Goal: Transaction & Acquisition: Register for event/course

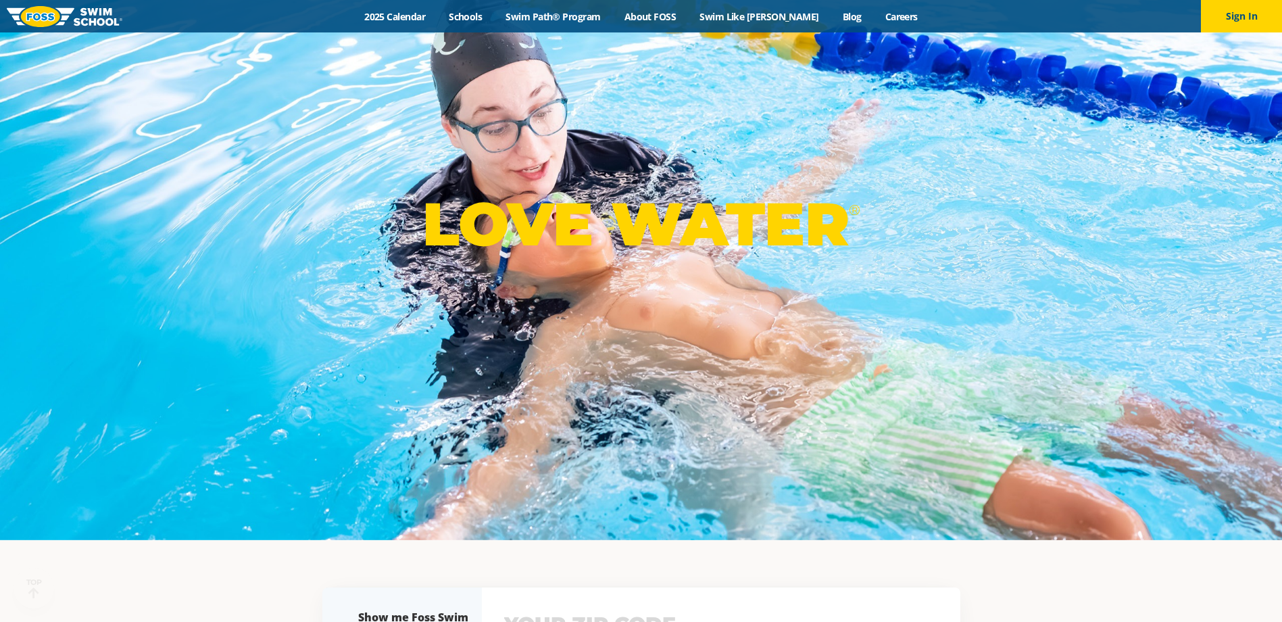
scroll to position [270, 0]
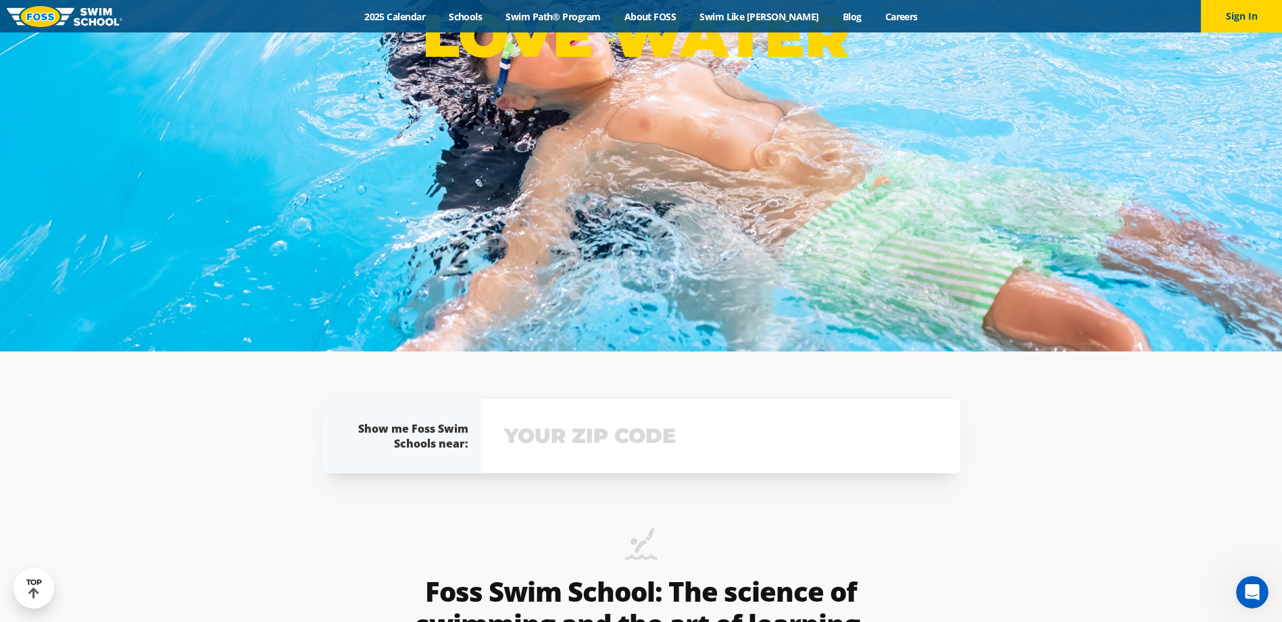
click at [690, 455] on input "text" at bounding box center [721, 435] width 441 height 39
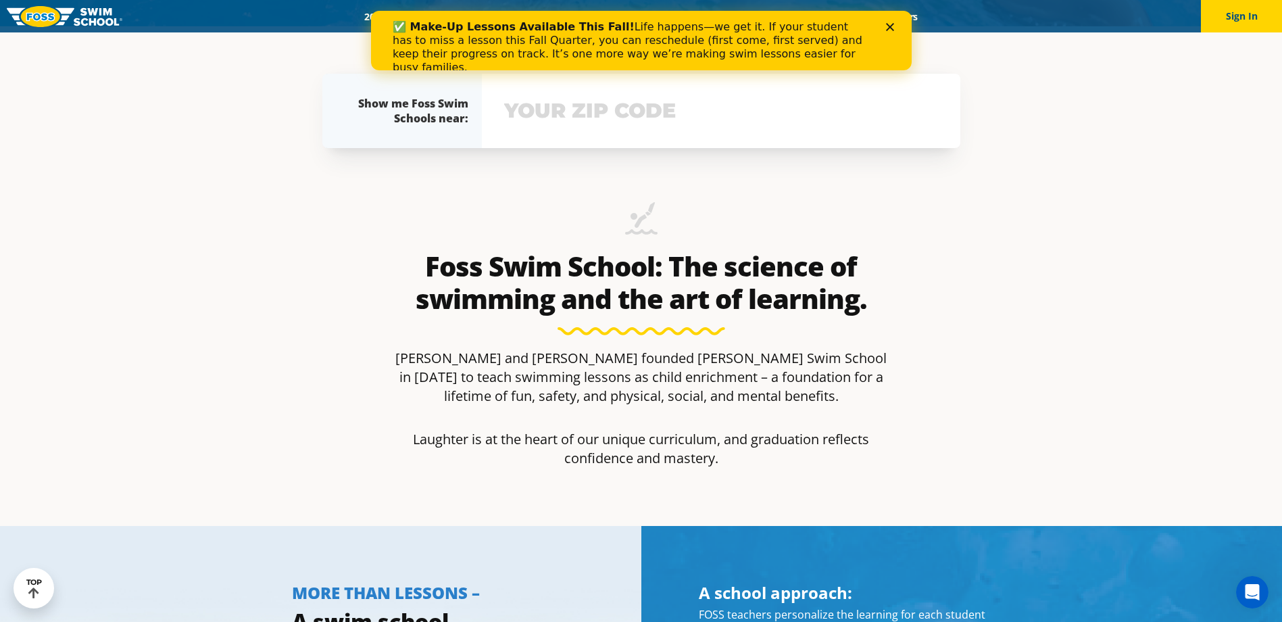
scroll to position [601, 0]
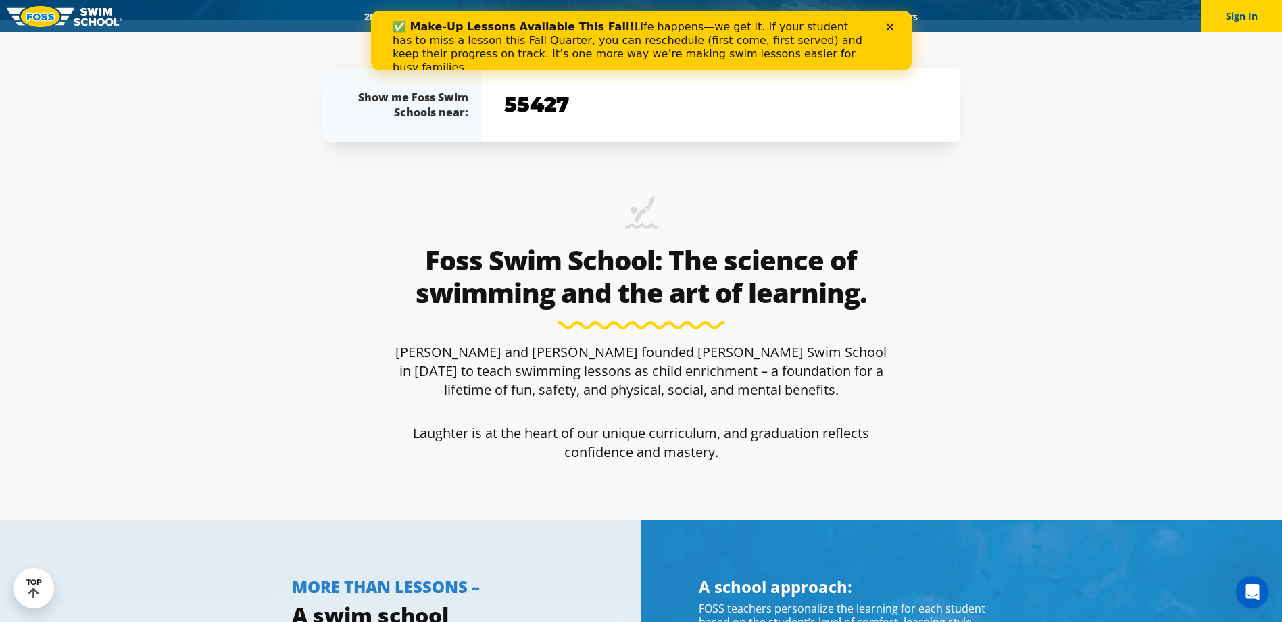
type input "55427"
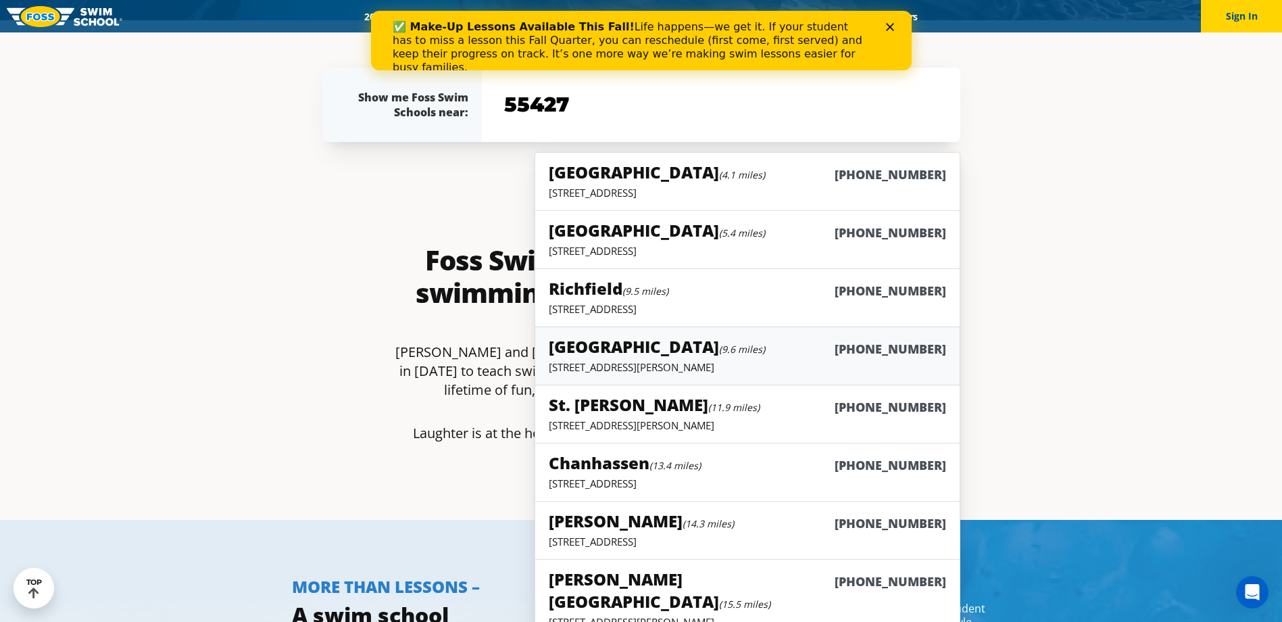
click at [836, 349] on div "Maple Grove (9.6 miles) (763) 416-8993" at bounding box center [747, 347] width 397 height 25
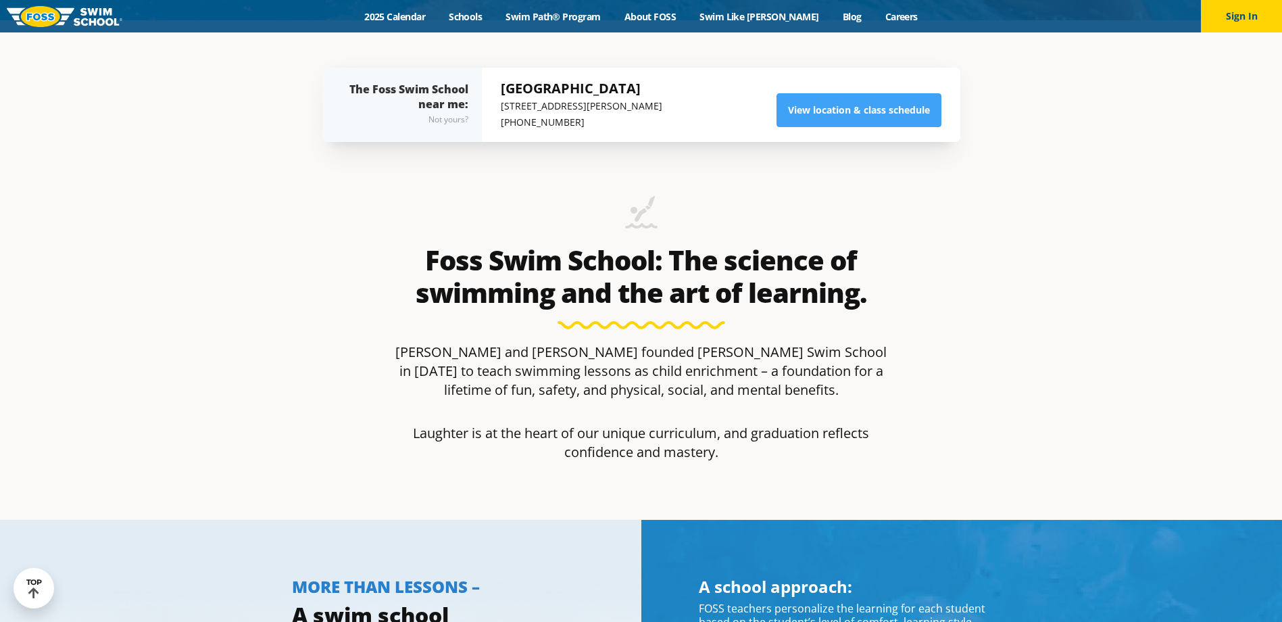
scroll to position [601, 0]
click at [809, 101] on link "View location & class schedule" at bounding box center [858, 110] width 165 height 34
click at [541, 116] on p "[PHONE_NUMBER]" at bounding box center [581, 122] width 161 height 16
click at [555, 116] on p "[PHONE_NUMBER]" at bounding box center [581, 122] width 161 height 16
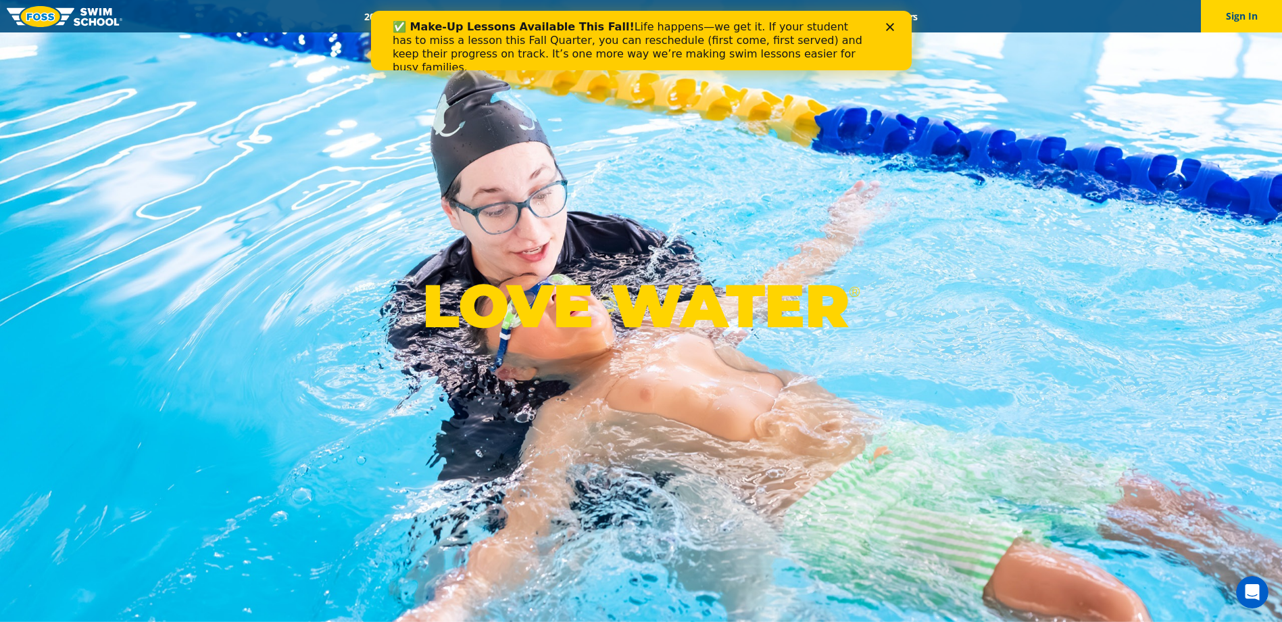
click at [888, 36] on div "✅ Make-Up Lessons Available This Fall! Life happens—we get it. If your student …" at bounding box center [640, 47] width 497 height 62
click at [891, 24] on polygon "Close" at bounding box center [889, 27] width 8 height 8
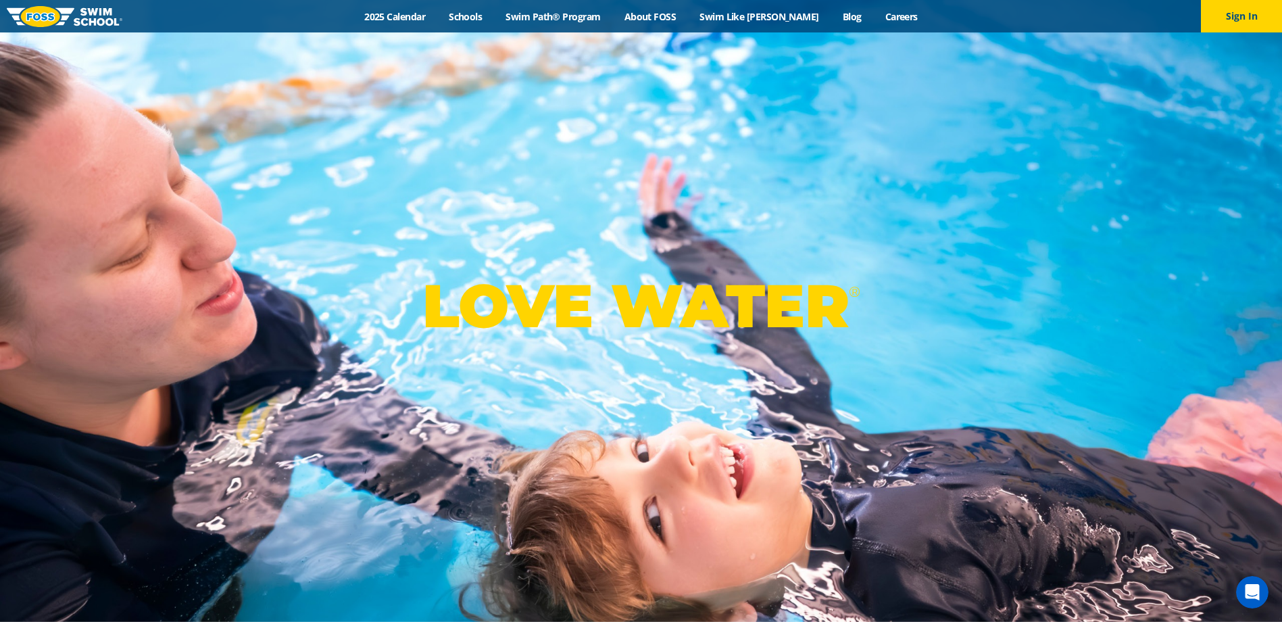
click at [74, 14] on img at bounding box center [65, 16] width 116 height 21
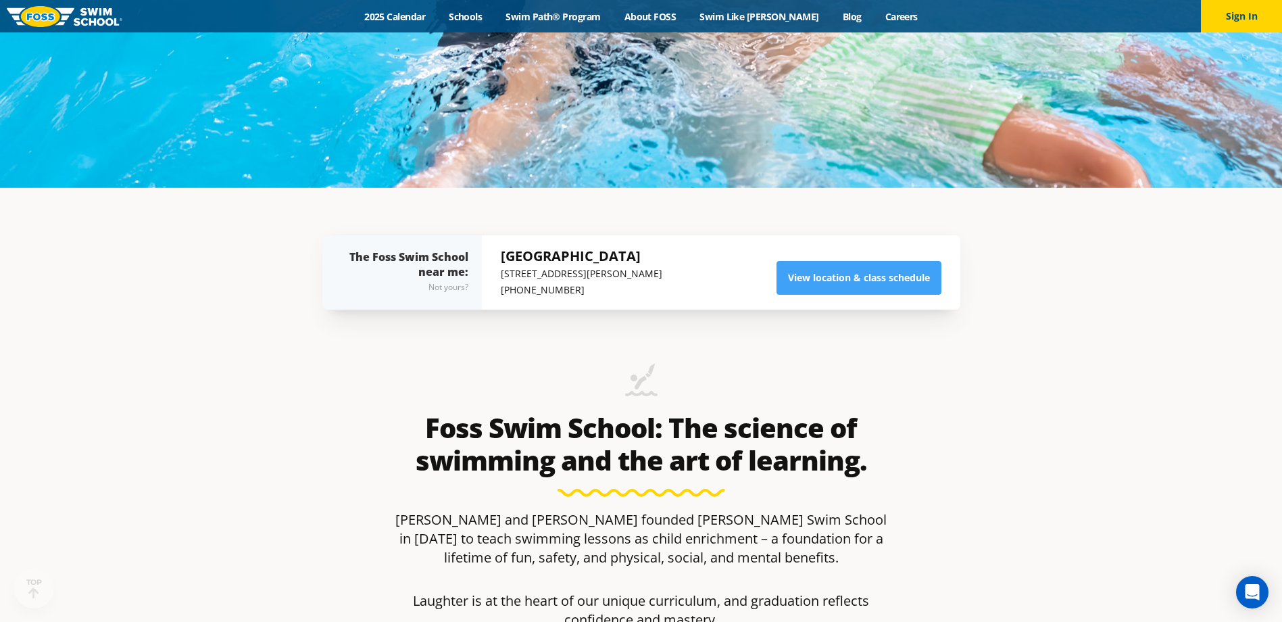
scroll to position [541, 0]
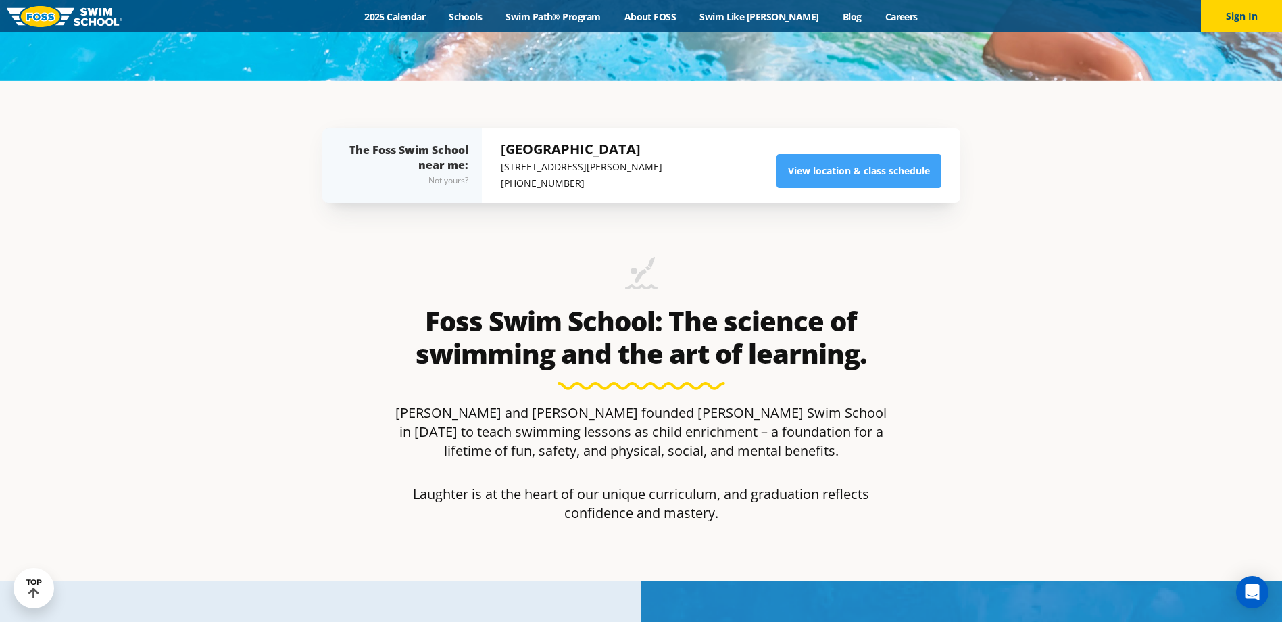
click at [528, 163] on p "9455 Garland Lane, 55311" at bounding box center [581, 167] width 161 height 16
click at [503, 177] on p "(763) 416-8993" at bounding box center [581, 183] width 161 height 16
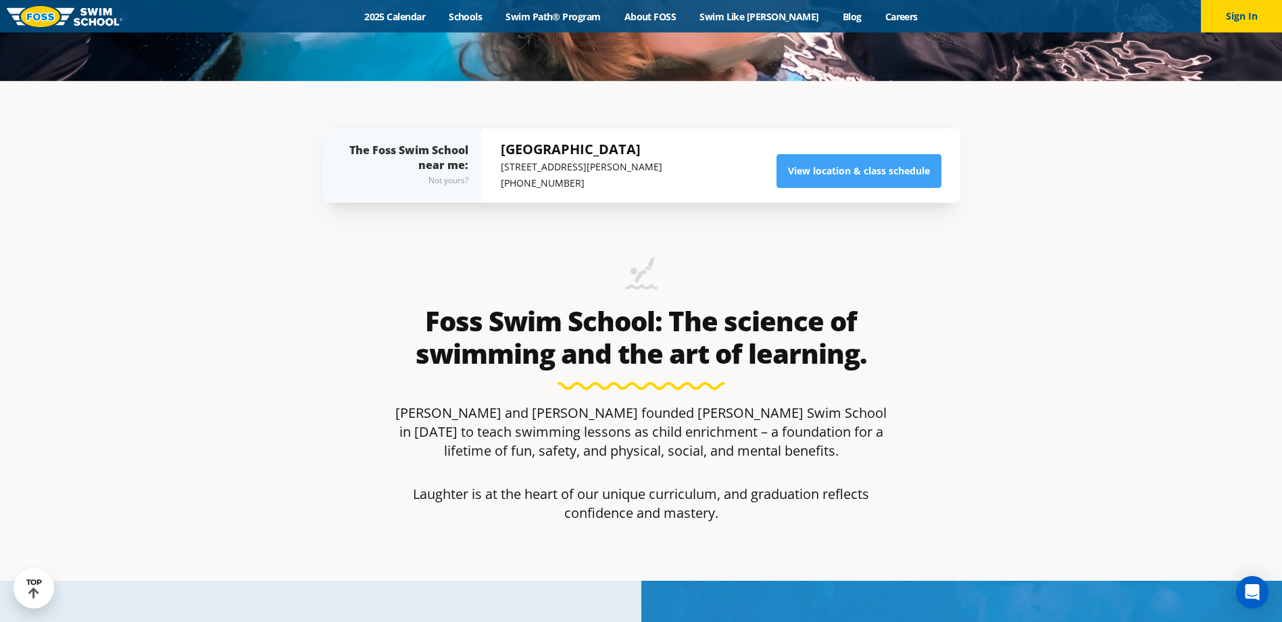
drag, startPoint x: 503, startPoint y: 177, endPoint x: 459, endPoint y: 185, distance: 44.7
click at [459, 185] on div "Not yours?" at bounding box center [408, 180] width 119 height 16
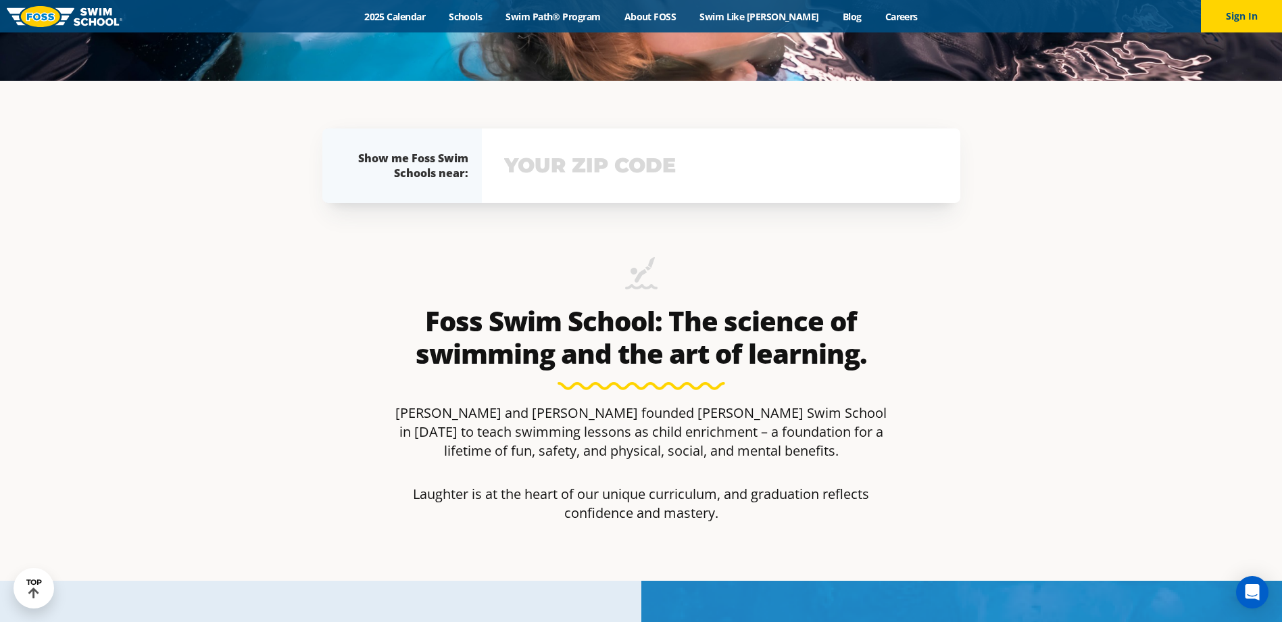
click at [538, 163] on input "text" at bounding box center [721, 165] width 441 height 39
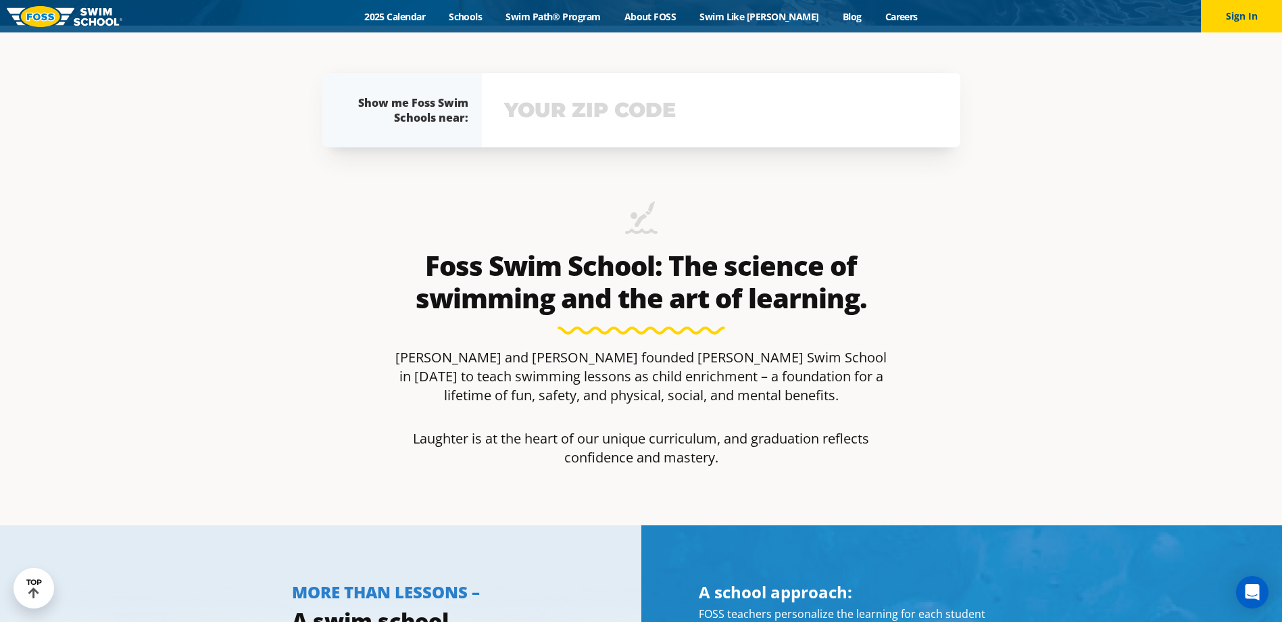
scroll to position [601, 0]
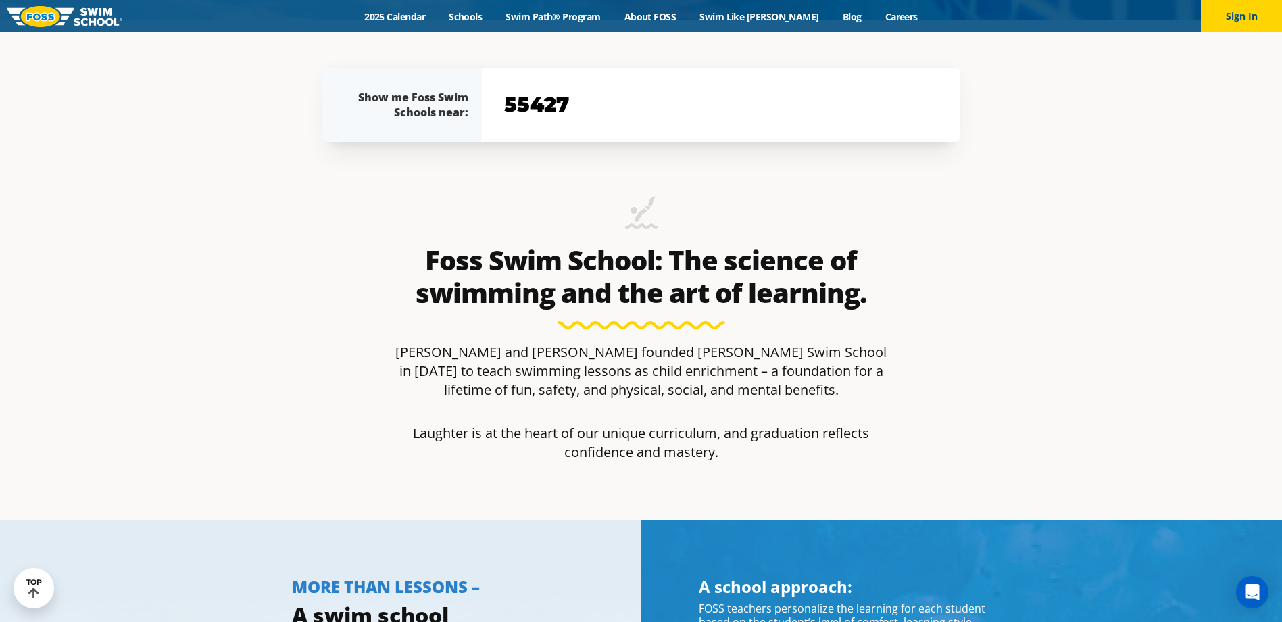
type input "55427"
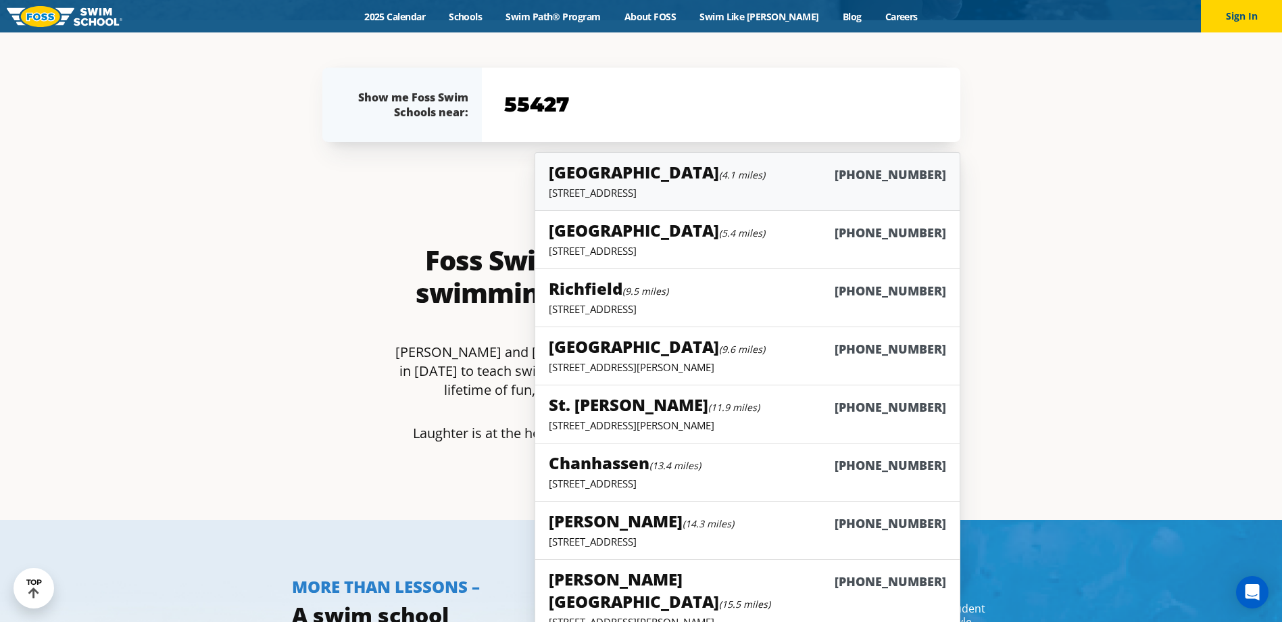
click at [590, 195] on p "3155 Empire Lane N, Plymouth, MN 55447" at bounding box center [747, 193] width 397 height 14
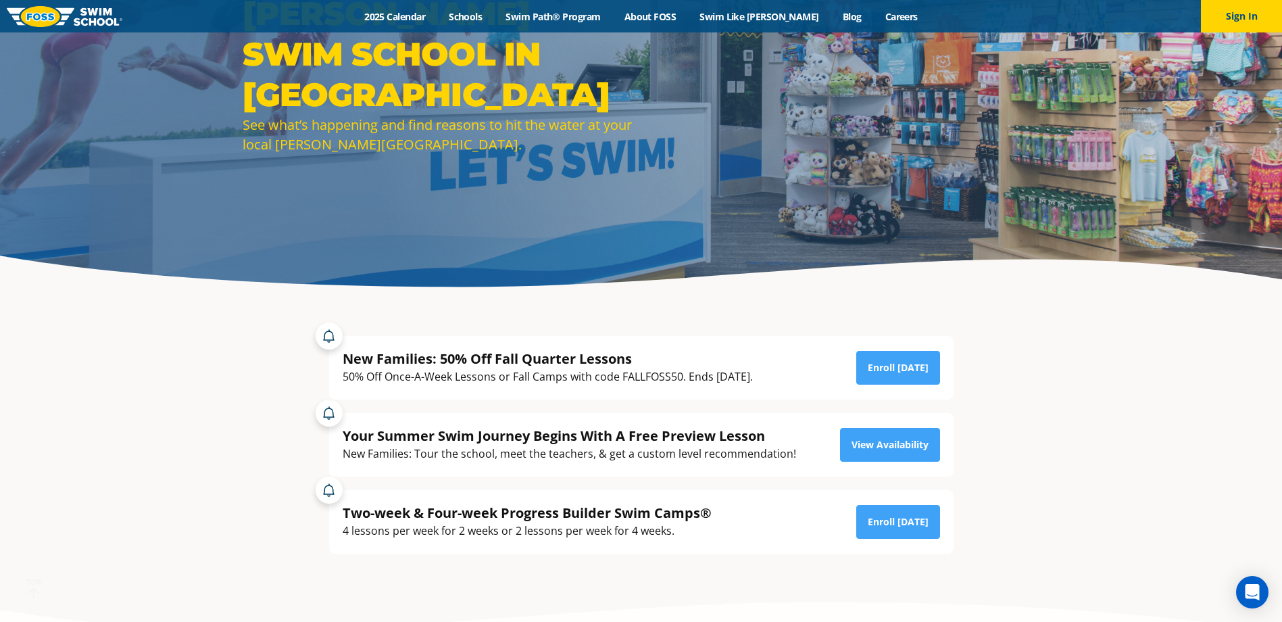
scroll to position [135, 0]
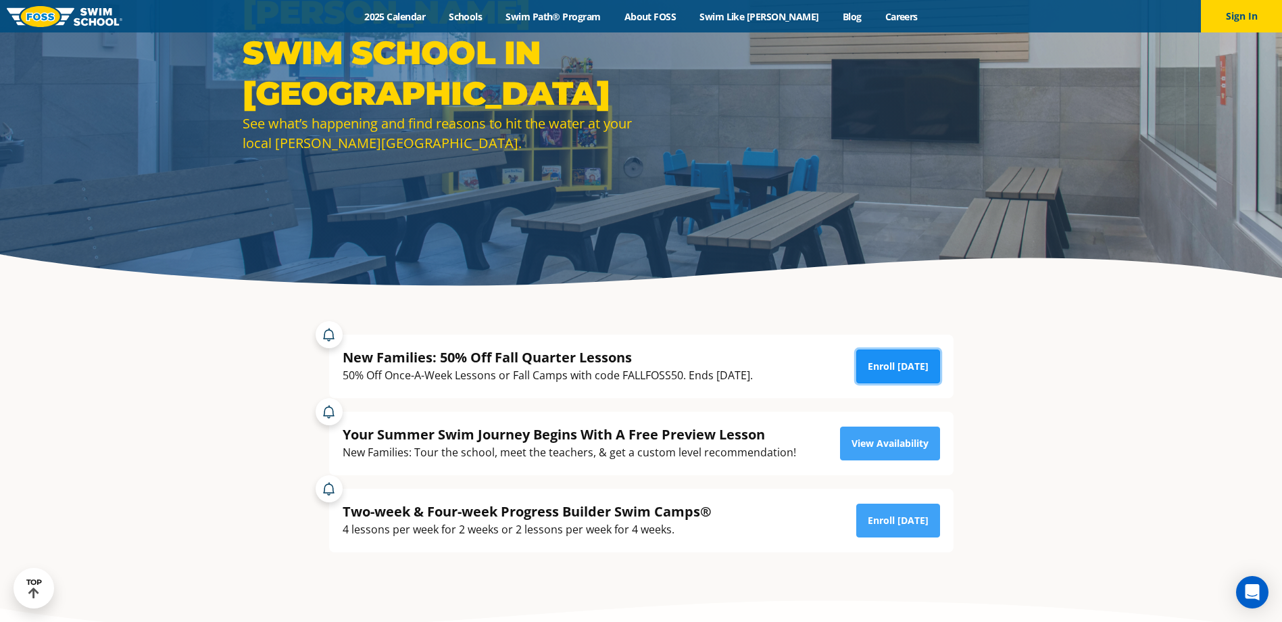
click at [874, 361] on link "Enroll [DATE]" at bounding box center [898, 366] width 84 height 34
